Goal: Information Seeking & Learning: Check status

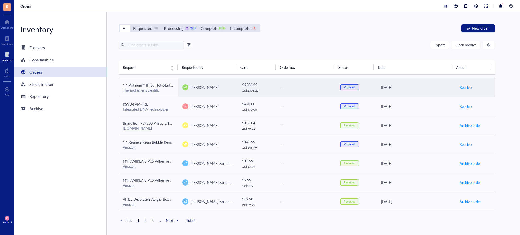
scroll to position [181, 0]
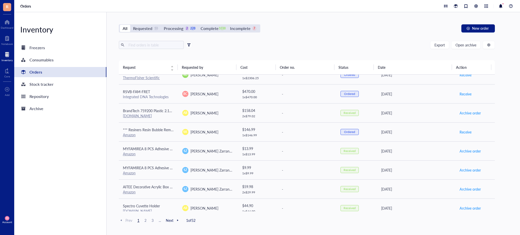
click at [190, 44] on div at bounding box center [189, 45] width 4 height 4
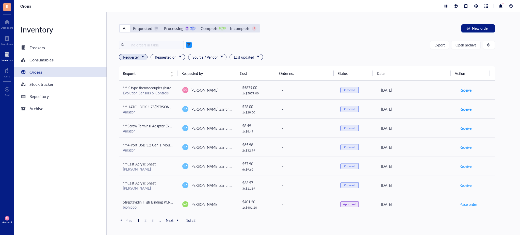
click at [143, 57] on span "Requester" at bounding box center [133, 57] width 21 height 6
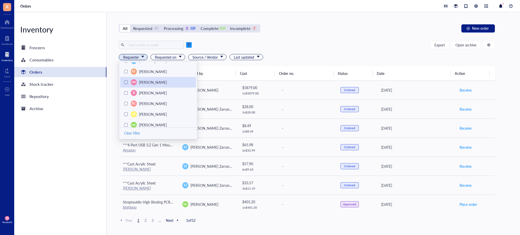
scroll to position [0, 0]
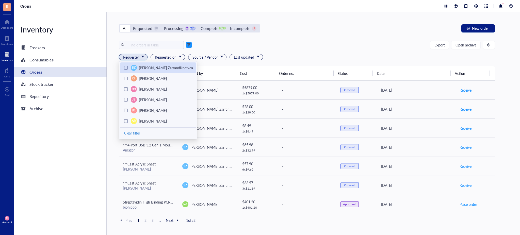
click at [145, 67] on span "[PERSON_NAME] Zarrandikoetxea" at bounding box center [166, 67] width 54 height 5
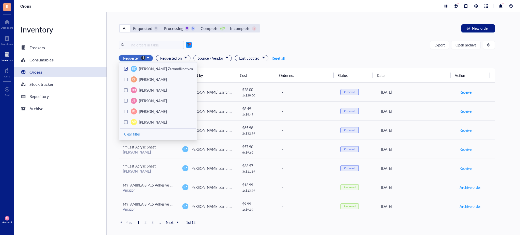
click at [312, 51] on div "Export Open archive Requester 1 SZ [PERSON_NAME] Zarrandikoetxea KF [PERSON_NAM…" at bounding box center [307, 54] width 376 height 27
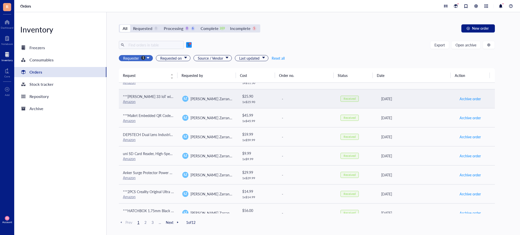
scroll to position [346, 0]
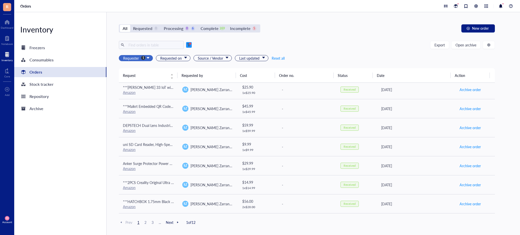
click at [148, 56] on span "Requester" at bounding box center [136, 58] width 26 height 6
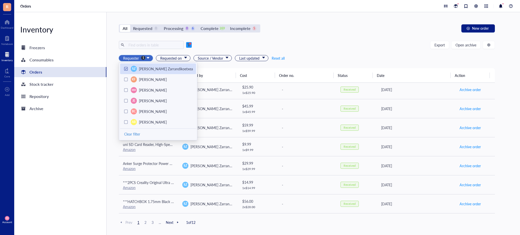
click at [125, 68] on div at bounding box center [126, 69] width 4 height 4
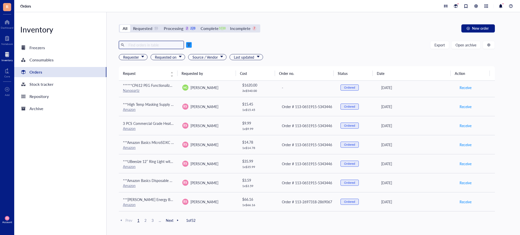
click at [138, 46] on input "text" at bounding box center [154, 45] width 55 height 8
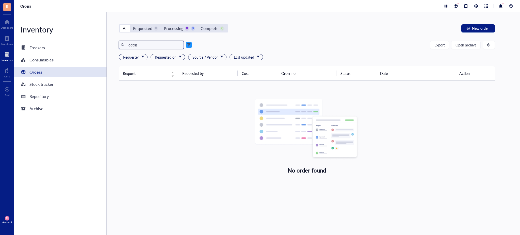
type input "optris"
drag, startPoint x: 143, startPoint y: 46, endPoint x: 118, endPoint y: 47, distance: 24.4
click at [118, 47] on div "All Requested 0 Processing 0 0 Complete 0 New order optris Export Open archive …" at bounding box center [307, 123] width 401 height 223
type input "camera"
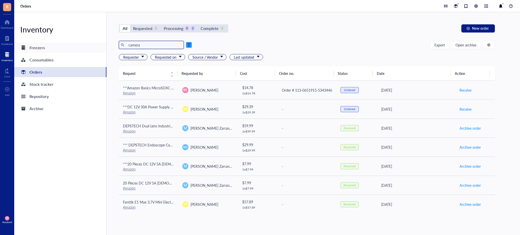
drag, startPoint x: 155, startPoint y: 46, endPoint x: 86, endPoint y: 46, distance: 69.1
click at [86, 46] on div "Inventory Freezers Consumables Orders Stock tracker Repository Archive All Requ…" at bounding box center [267, 123] width 506 height 223
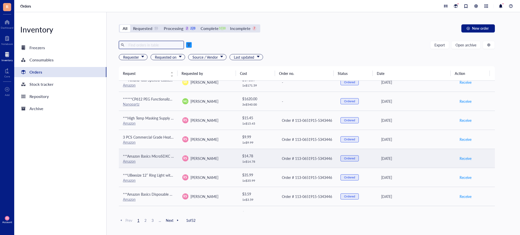
scroll to position [346, 0]
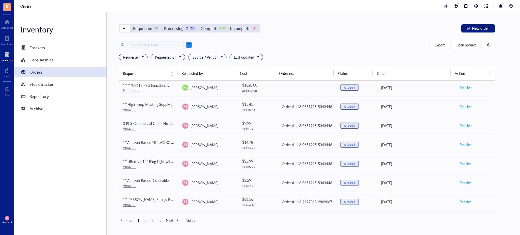
click at [172, 219] on span "Next" at bounding box center [173, 220] width 14 height 5
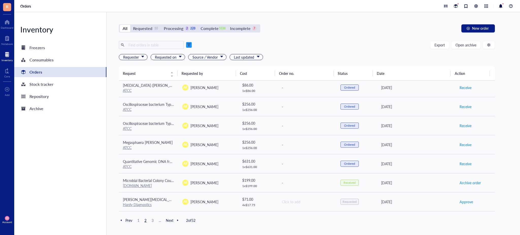
click at [167, 220] on span "Next" at bounding box center [173, 220] width 14 height 5
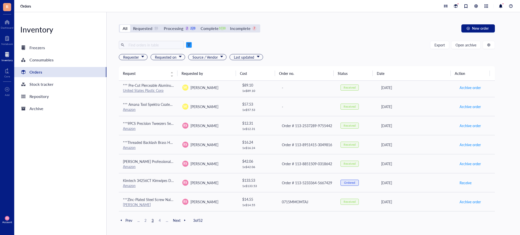
click at [180, 221] on span "Next" at bounding box center [180, 220] width 14 height 5
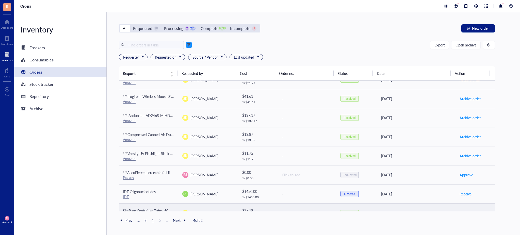
scroll to position [0, 0]
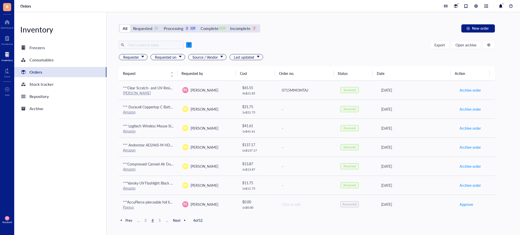
click at [178, 220] on span "Next" at bounding box center [180, 220] width 14 height 5
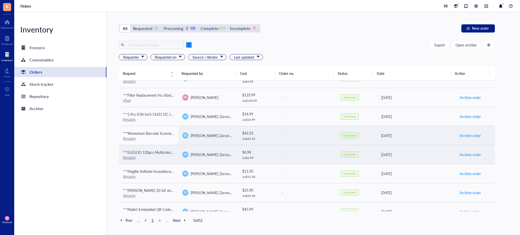
scroll to position [346, 0]
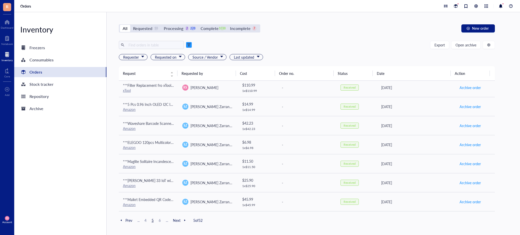
click at [178, 220] on span "Next" at bounding box center [180, 220] width 14 height 5
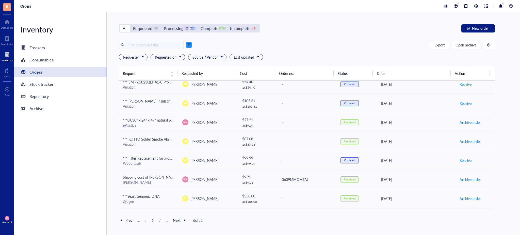
scroll to position [0, 0]
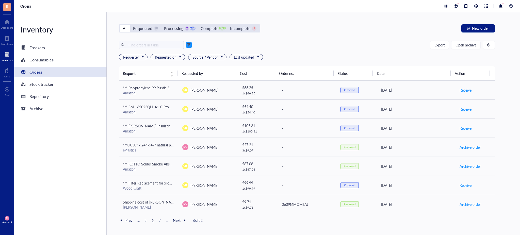
click at [128, 221] on span "Prev" at bounding box center [125, 220] width 13 height 5
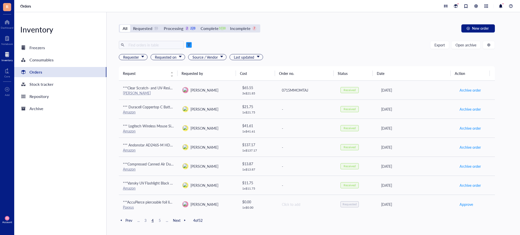
click at [128, 221] on span "Prev" at bounding box center [125, 220] width 13 height 5
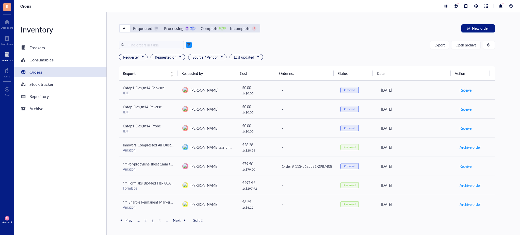
click at [128, 221] on span "Prev" at bounding box center [125, 220] width 13 height 5
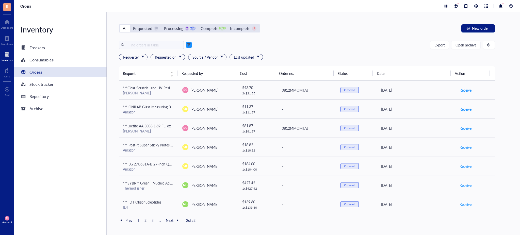
click at [128, 221] on span "Prev" at bounding box center [125, 220] width 13 height 5
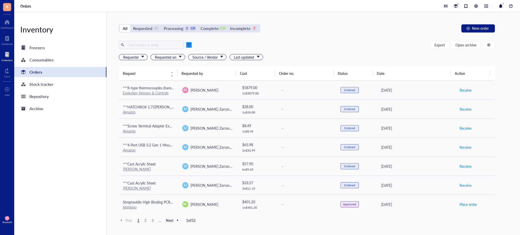
click at [128, 221] on span "Prev" at bounding box center [125, 220] width 13 height 5
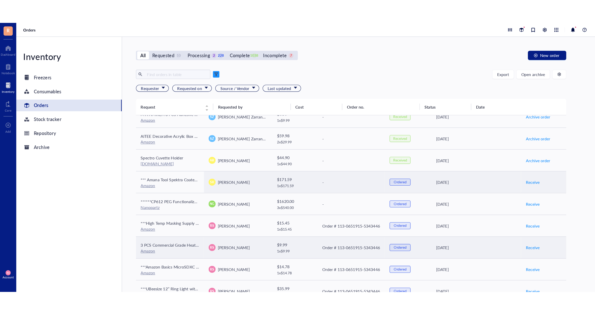
scroll to position [273, 0]
